Goal: Find specific page/section: Find specific page/section

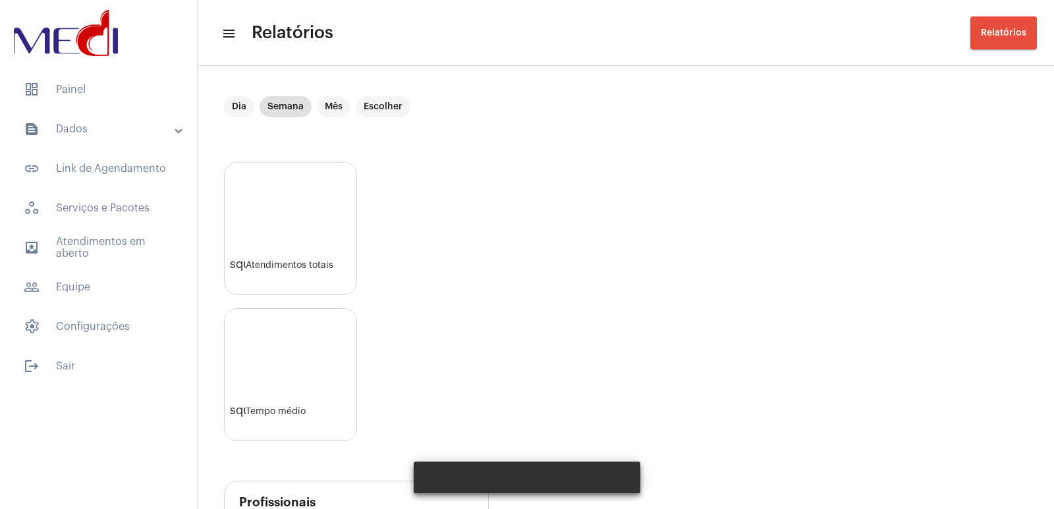
click at [696, 237] on div "square Atendimentos totais square Tempo médio" at bounding box center [626, 301] width 804 height 279
